Goal: Navigation & Orientation: Find specific page/section

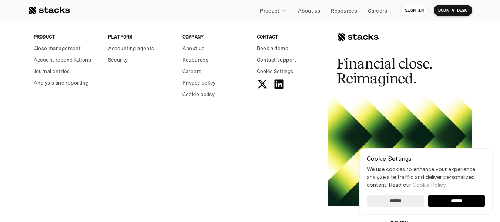
scroll to position [2786, 0]
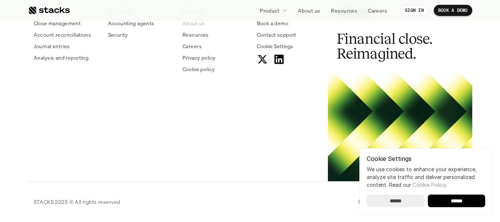
click at [196, 24] on p "About us" at bounding box center [193, 23] width 22 height 8
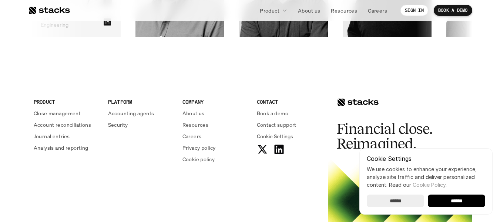
scroll to position [1258, 0]
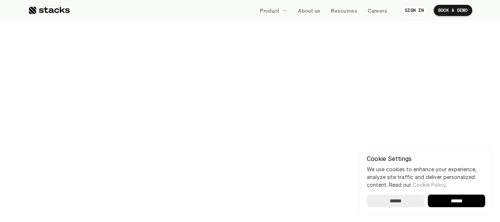
scroll to position [2786, 0]
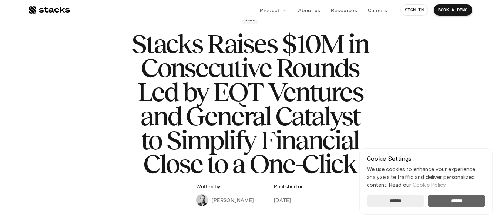
click at [452, 201] on input "******" at bounding box center [456, 200] width 57 height 13
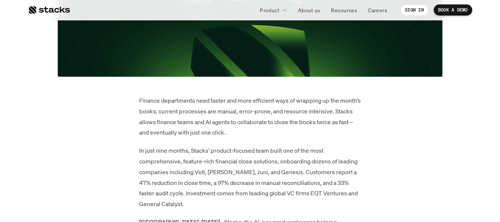
scroll to position [385, 0]
